Goal: Register for event/course

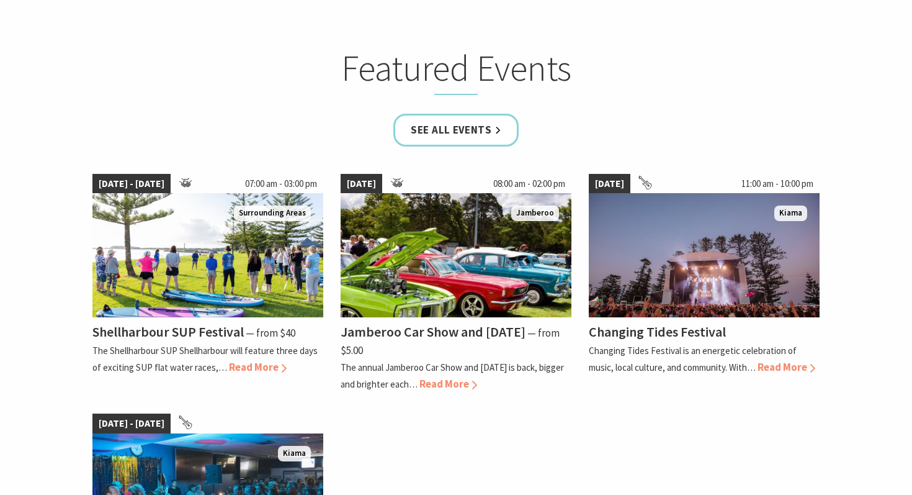
scroll to position [740, 0]
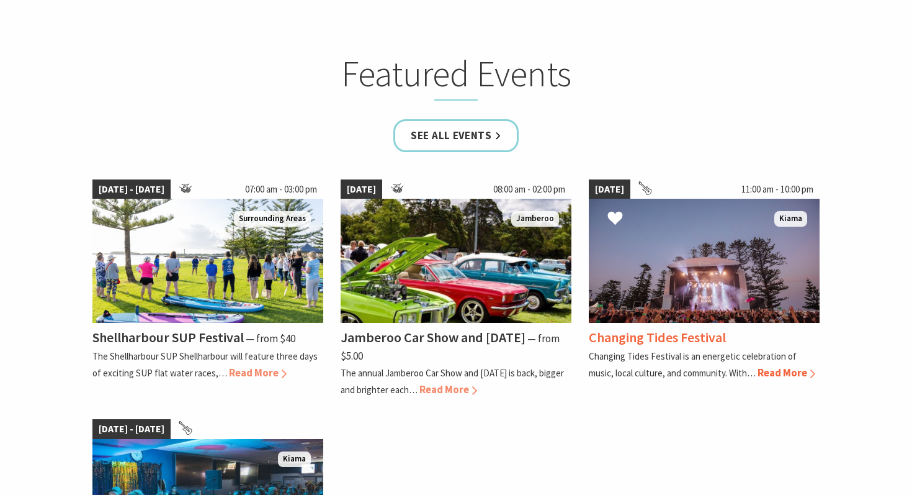
click at [671, 342] on h4 "Changing Tides Festival" at bounding box center [657, 336] width 137 height 17
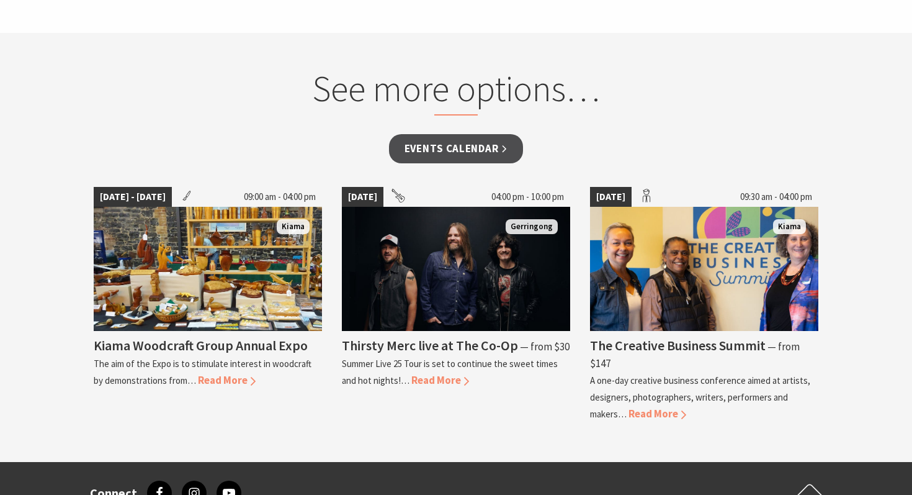
scroll to position [861, 0]
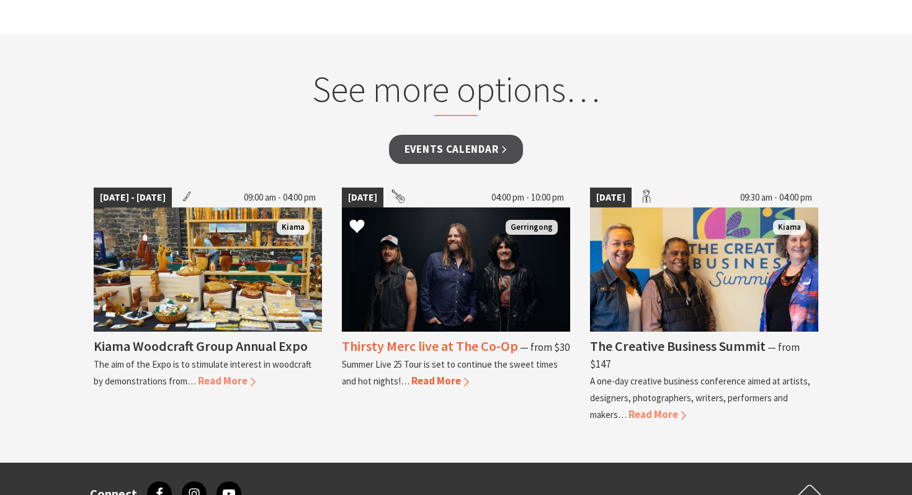
click at [459, 383] on span "Read More" at bounding box center [440, 381] width 58 height 14
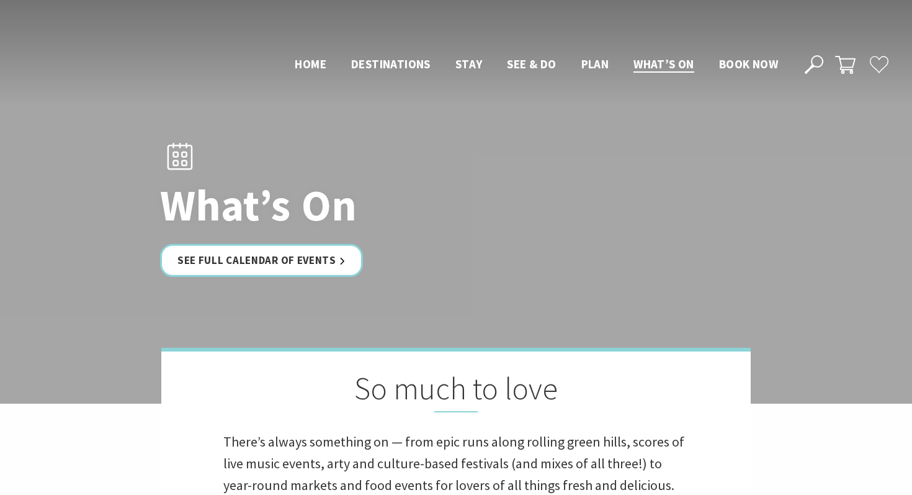
scroll to position [740, 0]
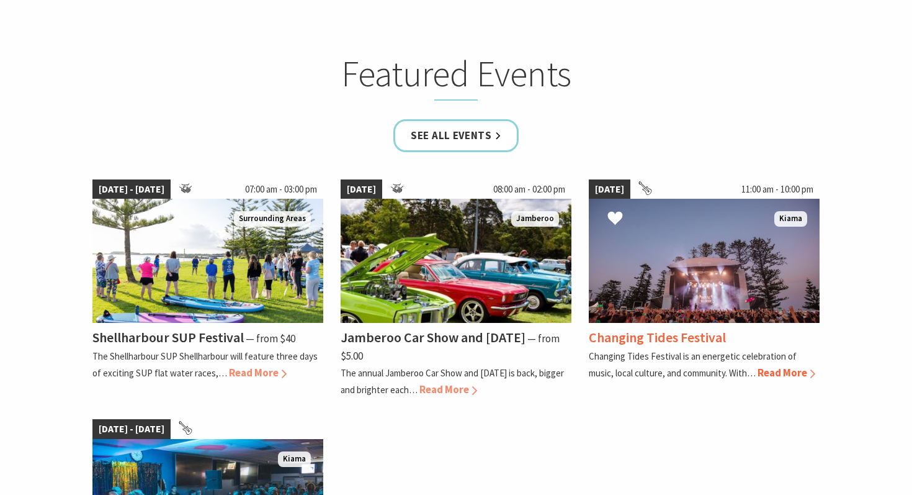
click at [683, 343] on h4 "Changing Tides Festival" at bounding box center [657, 336] width 137 height 17
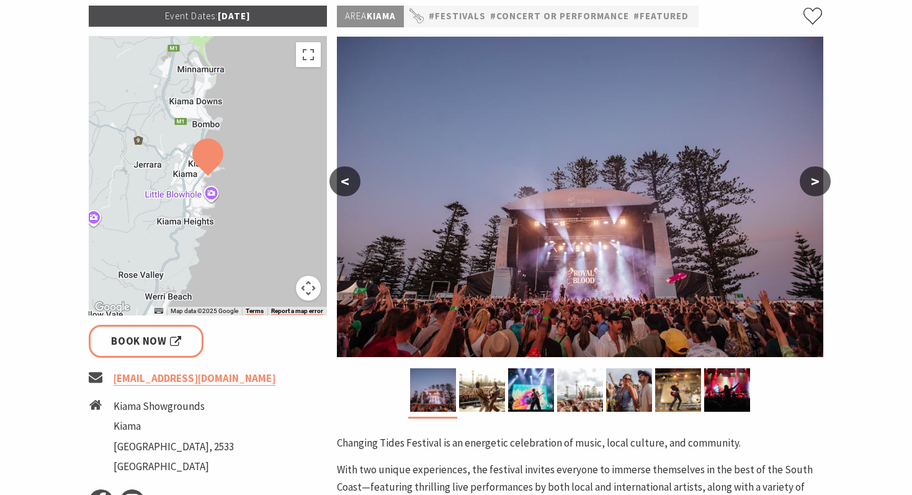
scroll to position [215, 0]
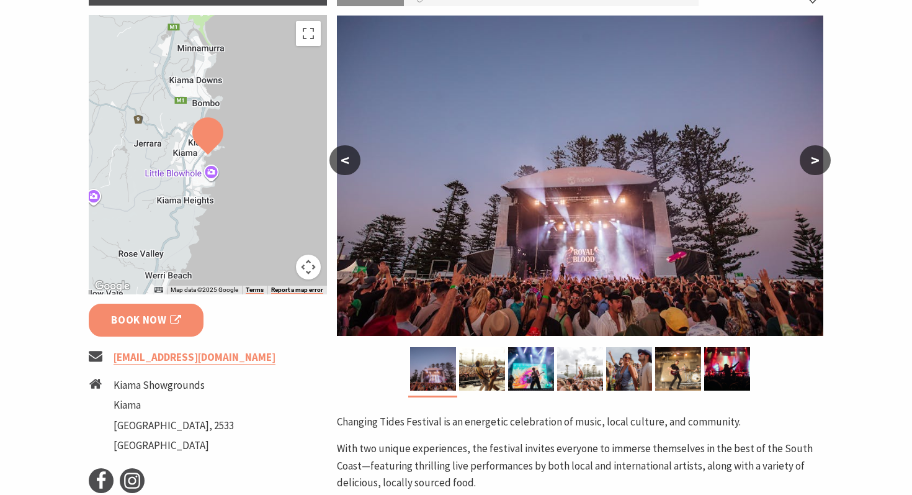
click at [165, 321] on span "Book Now" at bounding box center [146, 319] width 70 height 17
